Goal: Find contact information: Find contact information

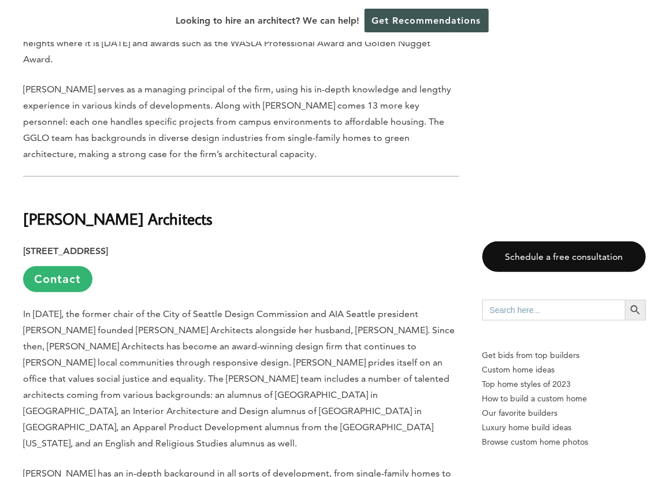
scroll to position [3573, 0]
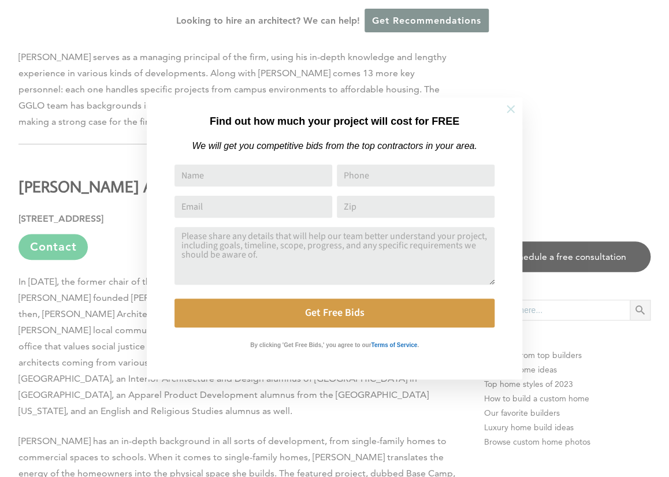
click at [511, 107] on icon at bounding box center [511, 109] width 8 height 8
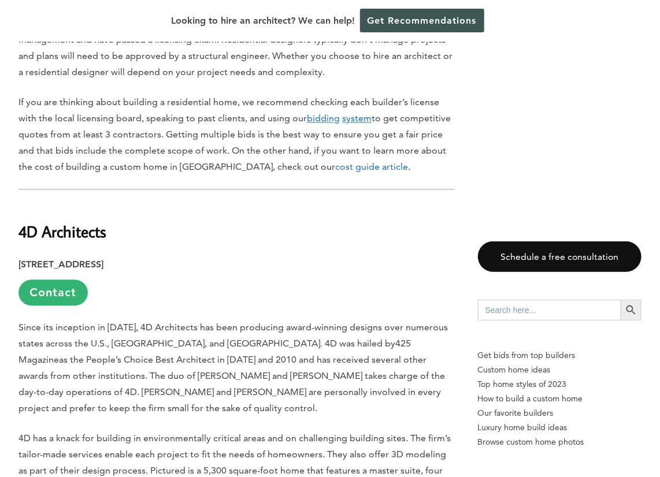
scroll to position [924, 0]
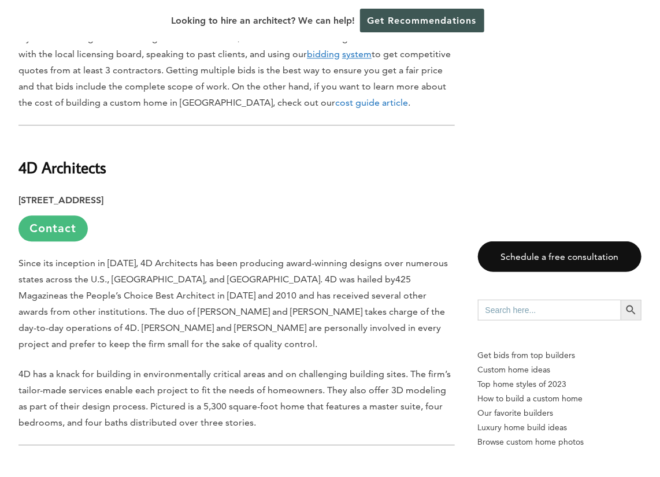
click at [53, 231] on link "Contact" at bounding box center [52, 229] width 69 height 26
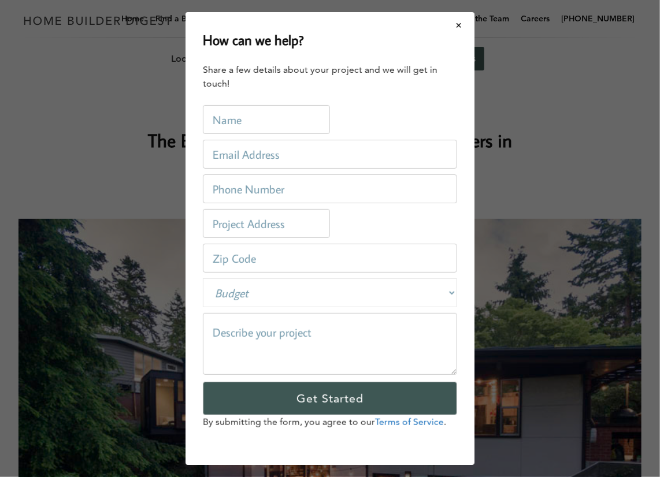
scroll to position [0, 0]
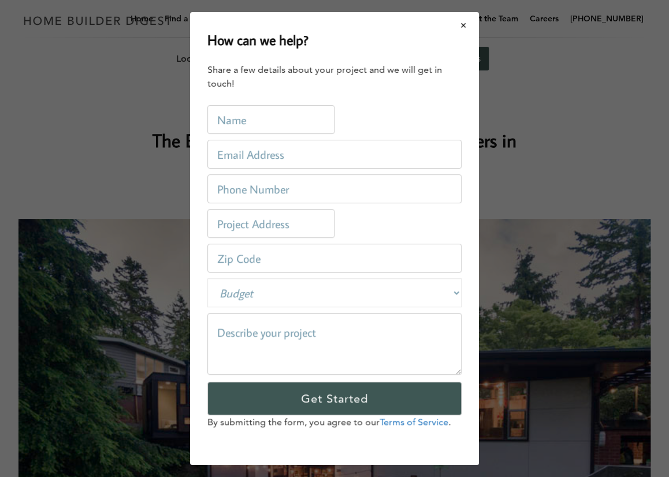
click at [463, 21] on button "Close modal" at bounding box center [463, 25] width 31 height 24
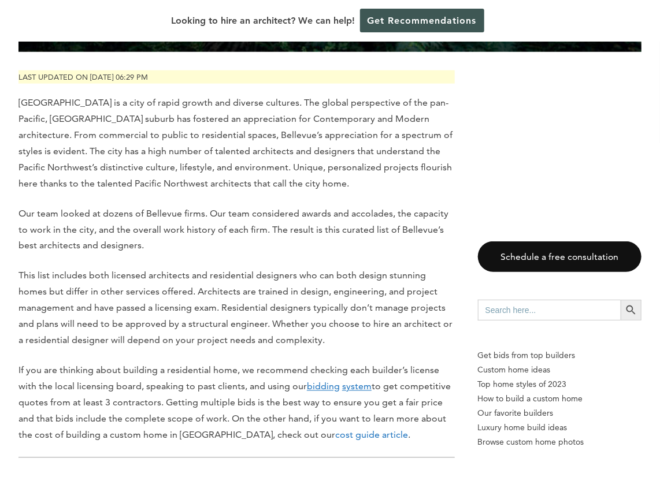
scroll to position [751, 0]
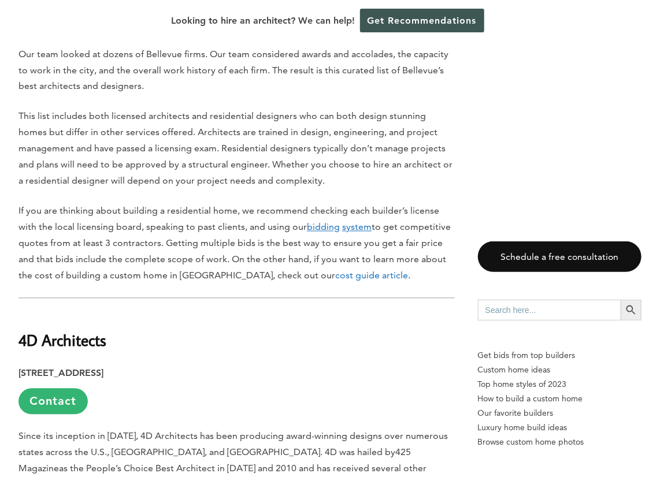
click at [101, 341] on b "4D Architects" at bounding box center [62, 341] width 88 height 20
drag, startPoint x: 115, startPoint y: 341, endPoint x: 12, endPoint y: 335, distance: 103.0
copy b "4D Architects"
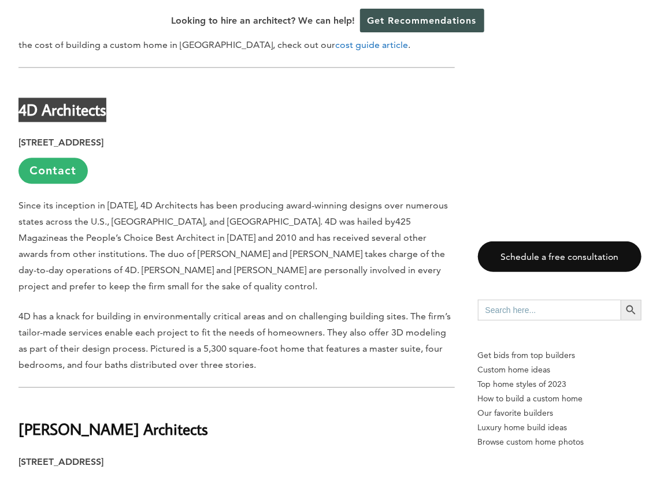
scroll to position [1156, 0]
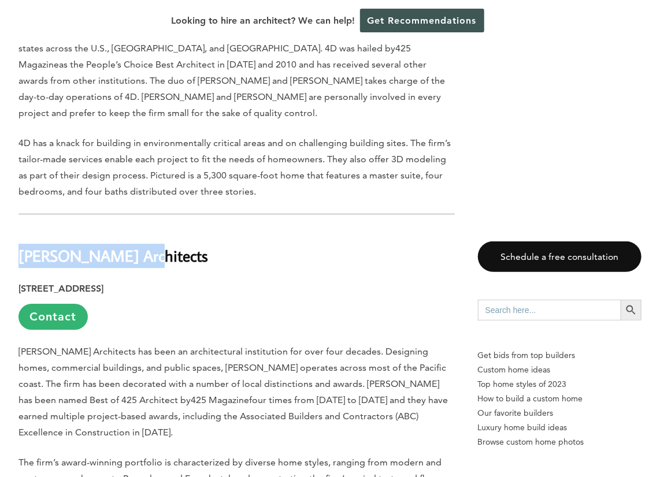
drag, startPoint x: 142, startPoint y: 246, endPoint x: 19, endPoint y: 239, distance: 123.3
click at [19, 239] on h2 "[PERSON_NAME] Architects" at bounding box center [236, 248] width 436 height 40
